Goal: Task Accomplishment & Management: Complete application form

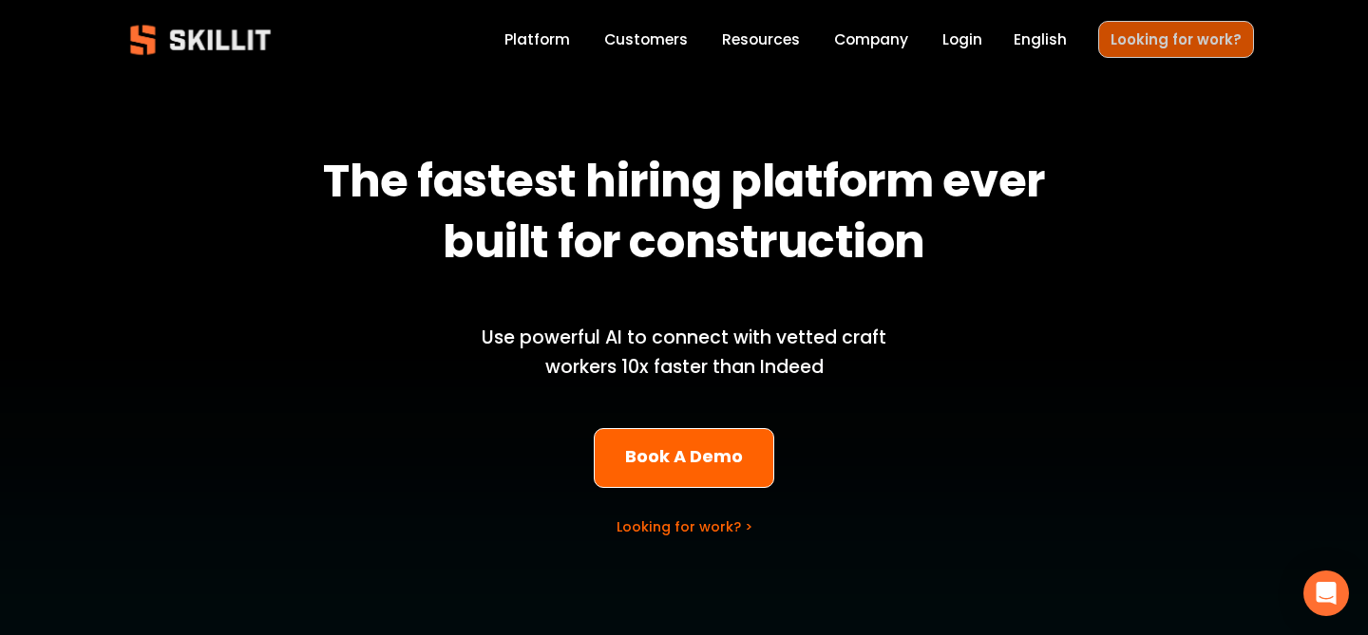
click at [1134, 31] on link "Looking for work?" at bounding box center [1176, 39] width 156 height 37
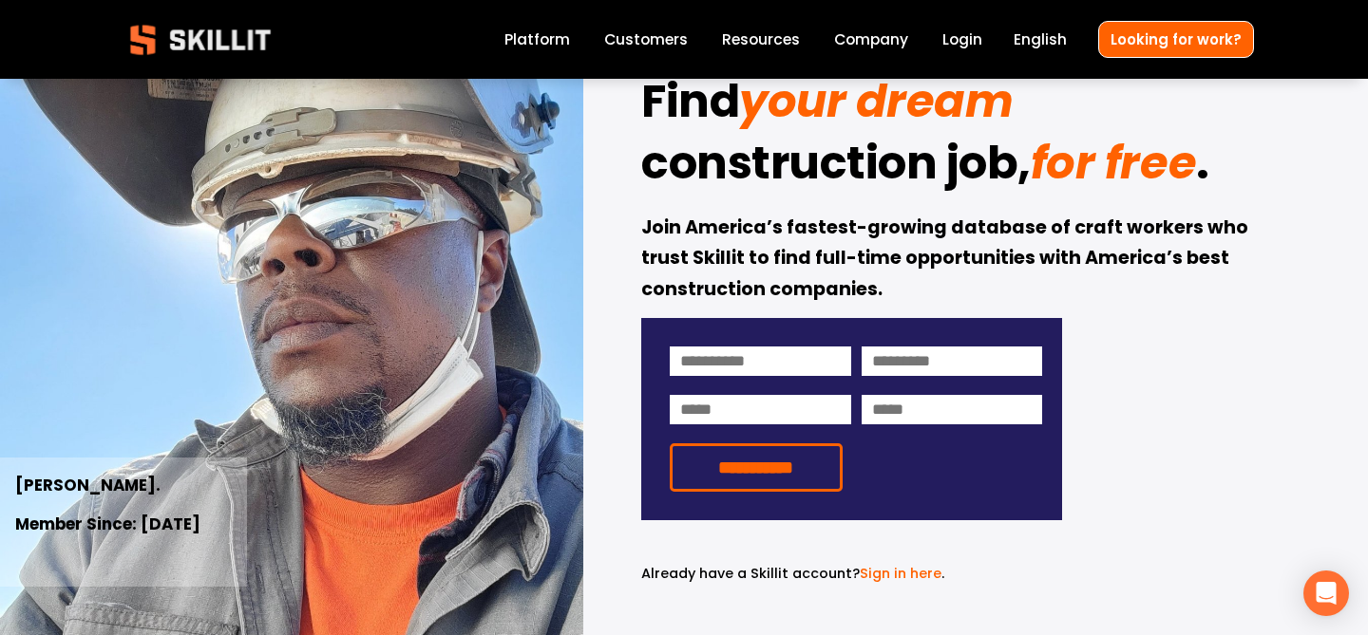
scroll to position [111, 0]
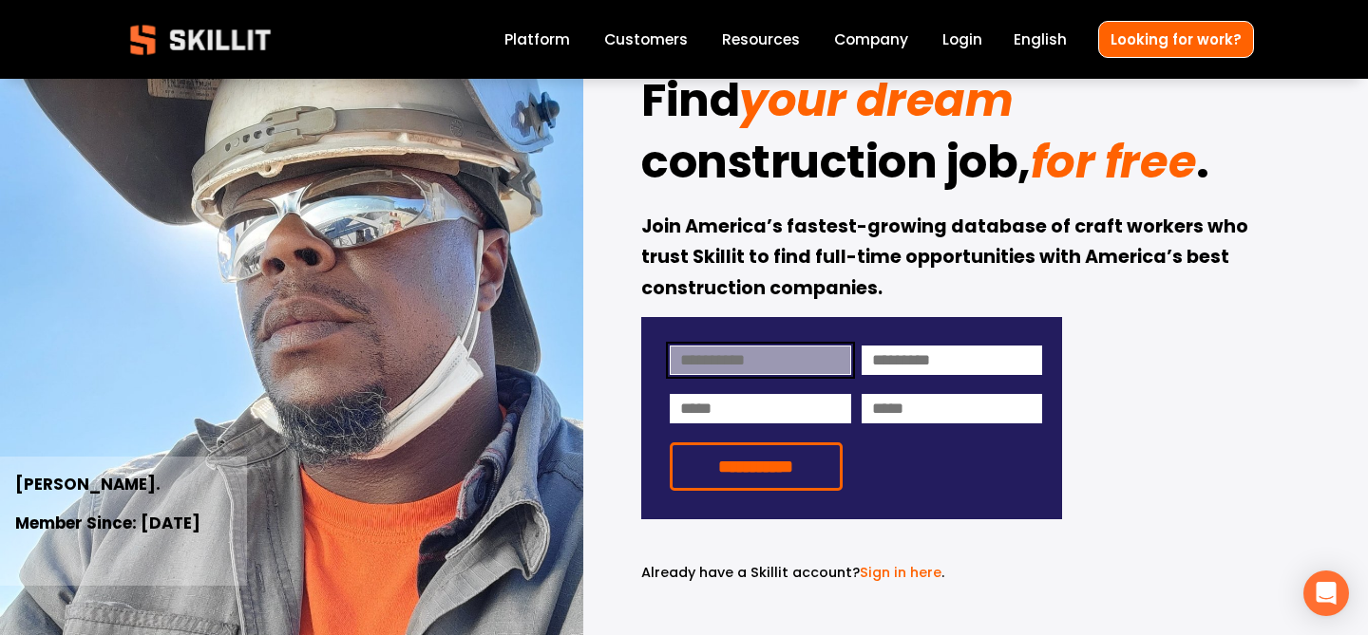
click at [716, 350] on input at bounding box center [760, 360] width 181 height 29
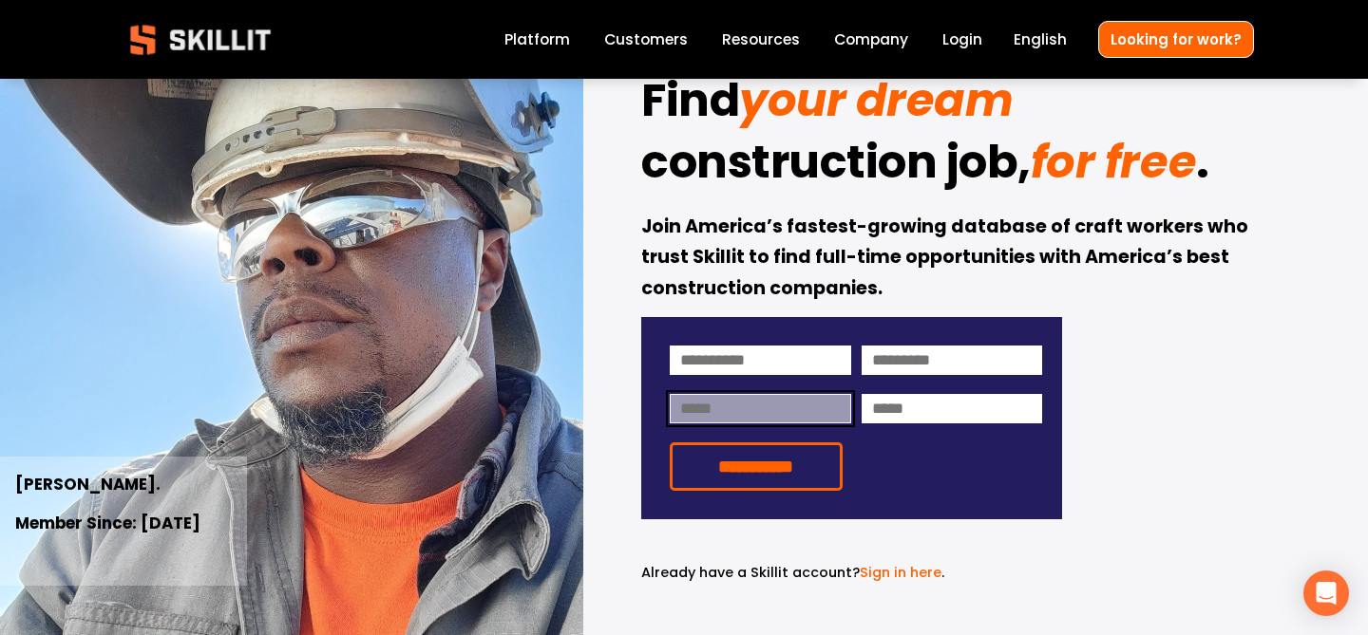
click at [783, 413] on input "email" at bounding box center [760, 408] width 181 height 29
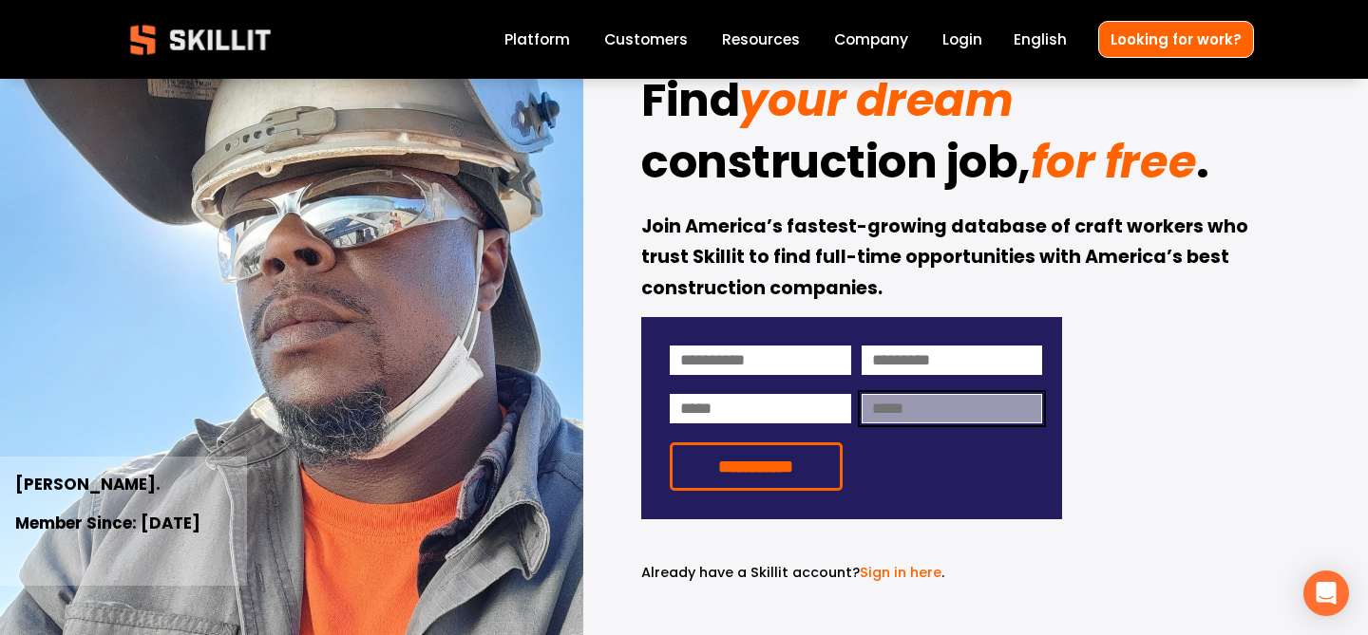
click at [934, 424] on input at bounding box center [952, 408] width 181 height 29
click at [1136, 369] on div "**********" at bounding box center [684, 312] width 1368 height 689
